Goal: Obtain resource: Download file/media

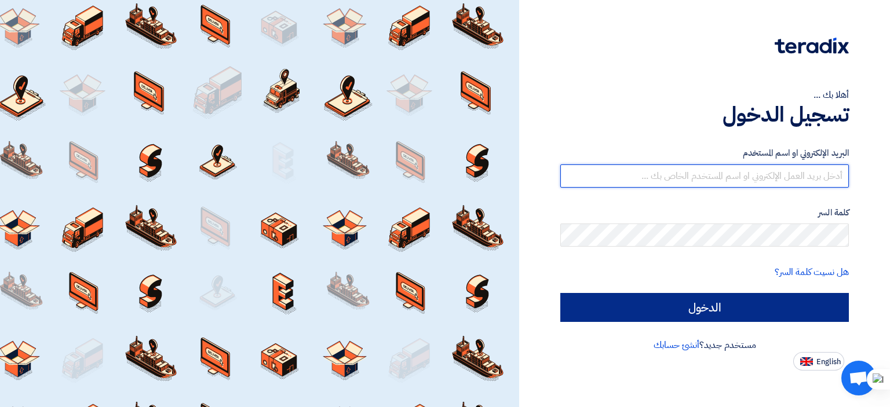
type input "[PERSON_NAME][EMAIL_ADDRESS][PERSON_NAME][DOMAIN_NAME]"
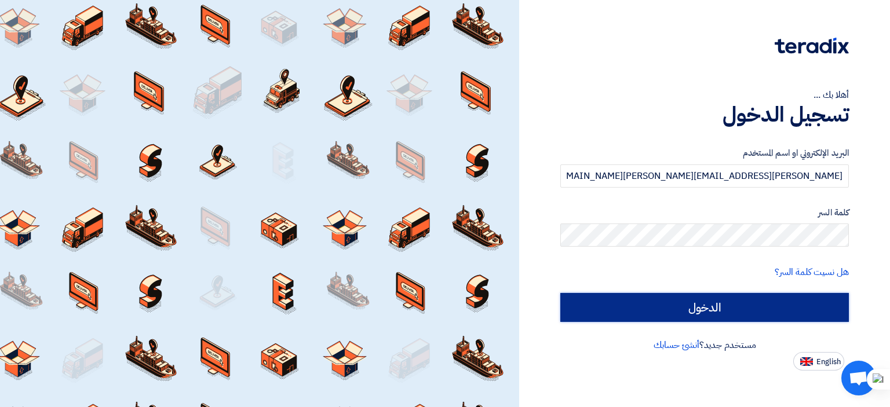
click at [762, 308] on input "الدخول" at bounding box center [704, 307] width 289 height 29
type input "Sign in"
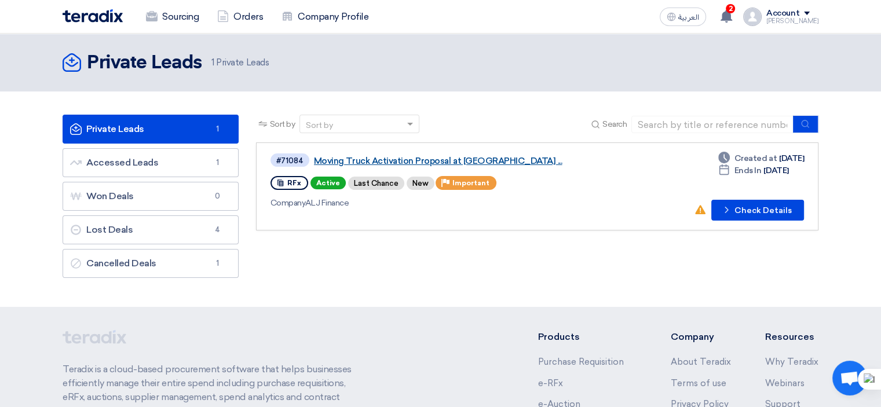
click at [397, 157] on link "Moving Truck Activation Proposal at [GEOGRAPHIC_DATA] ..." at bounding box center [459, 161] width 290 height 10
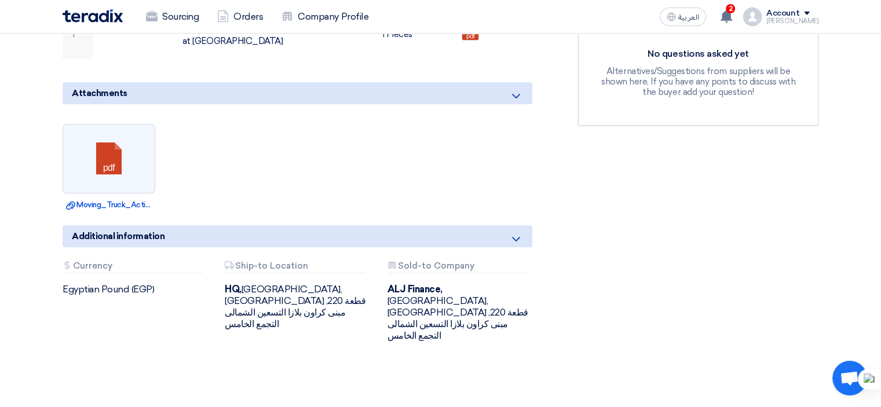
scroll to position [406, 0]
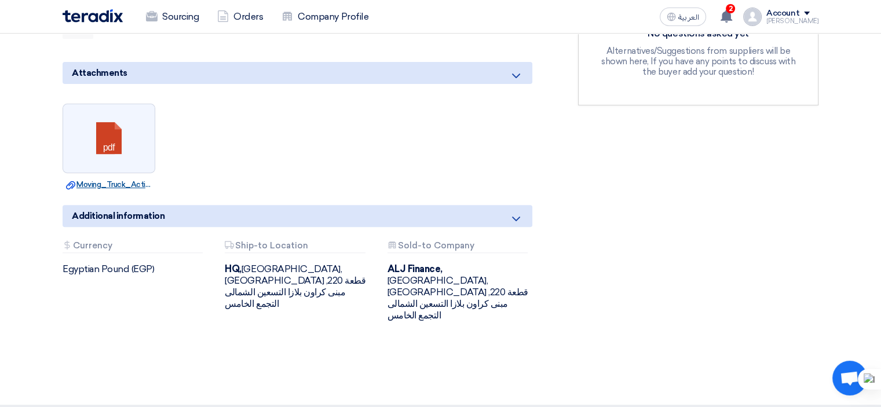
click at [134, 179] on link "Download file Moving_Truck_Activation_Proposal.pdf" at bounding box center [109, 185] width 86 height 12
